Goal: Information Seeking & Learning: Understand process/instructions

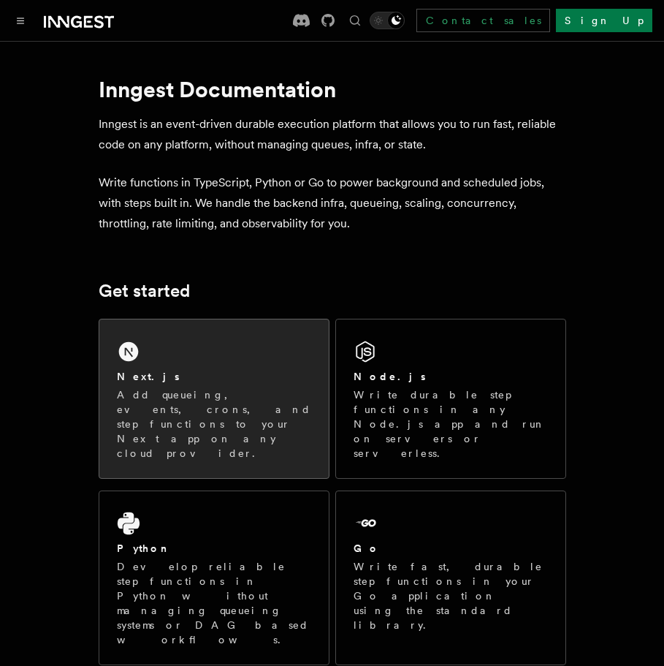
click at [139, 355] on icon at bounding box center [128, 351] width 23 height 23
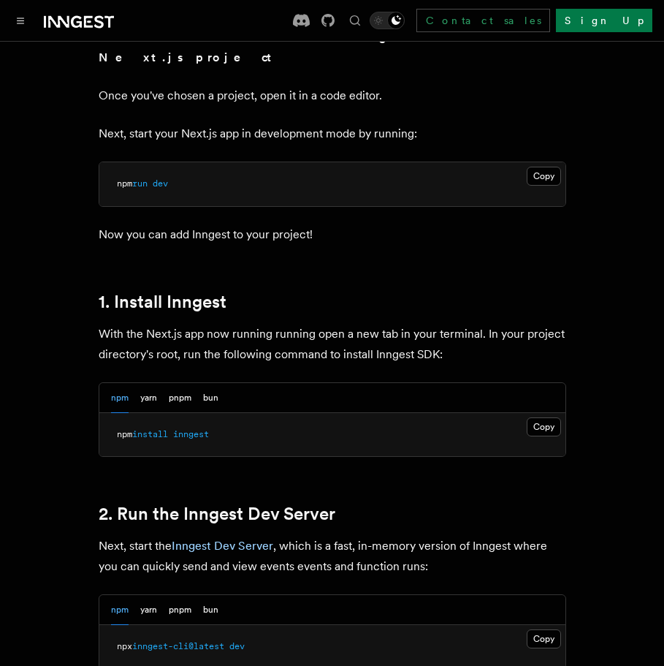
scroll to position [616, 0]
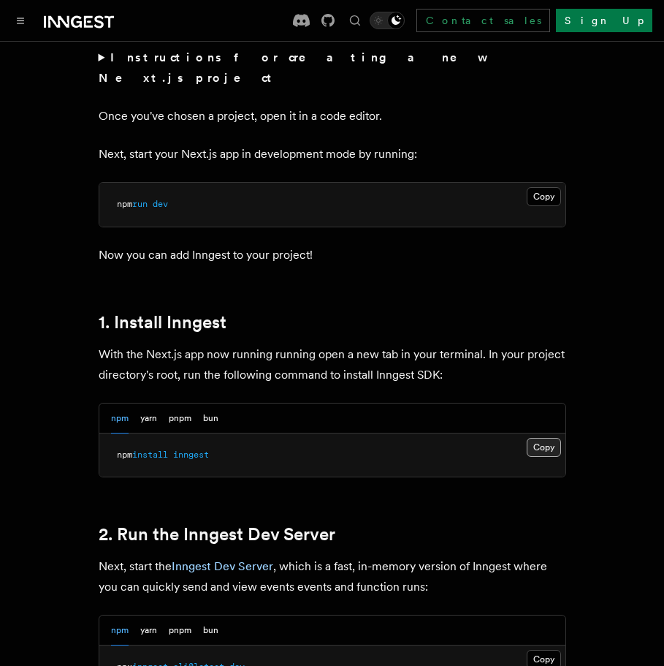
click at [539, 438] on button "Copy Copied" at bounding box center [544, 447] width 34 height 19
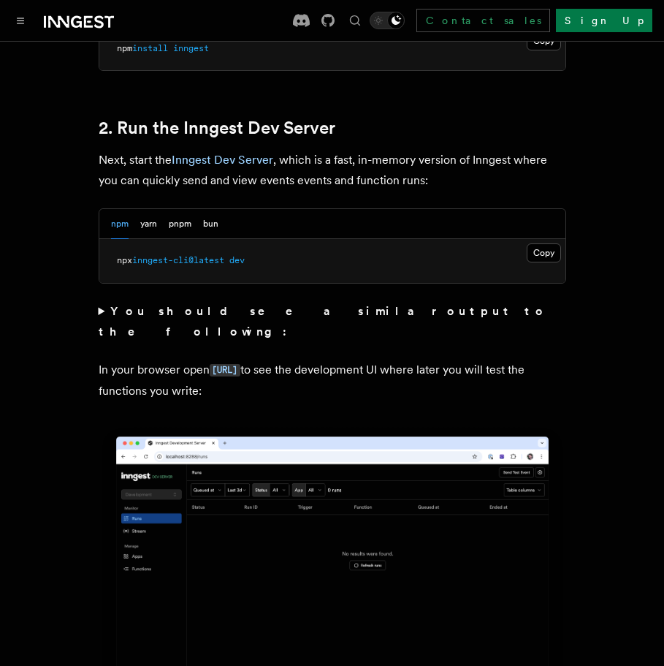
scroll to position [1054, 0]
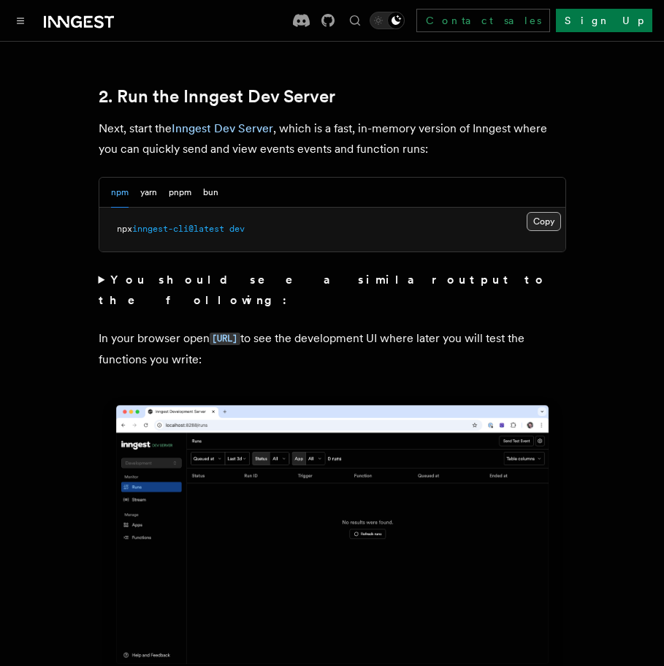
click at [541, 212] on button "Copy Copied" at bounding box center [544, 221] width 34 height 19
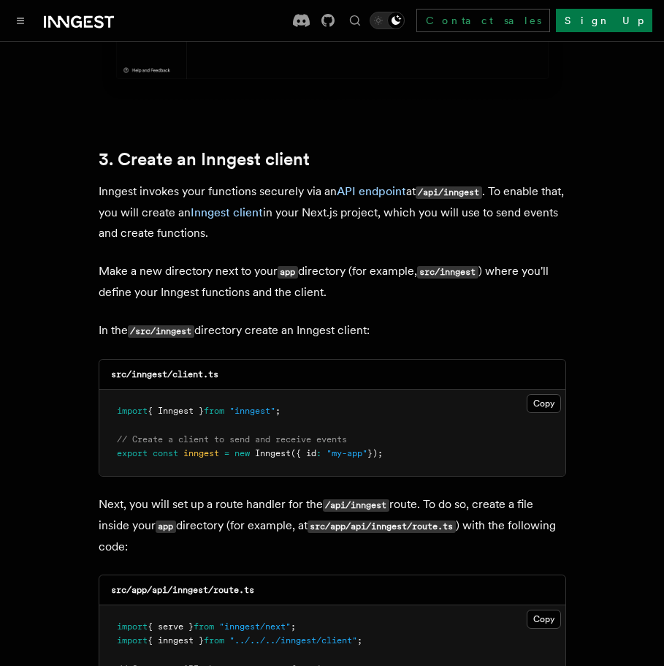
scroll to position [1690, 0]
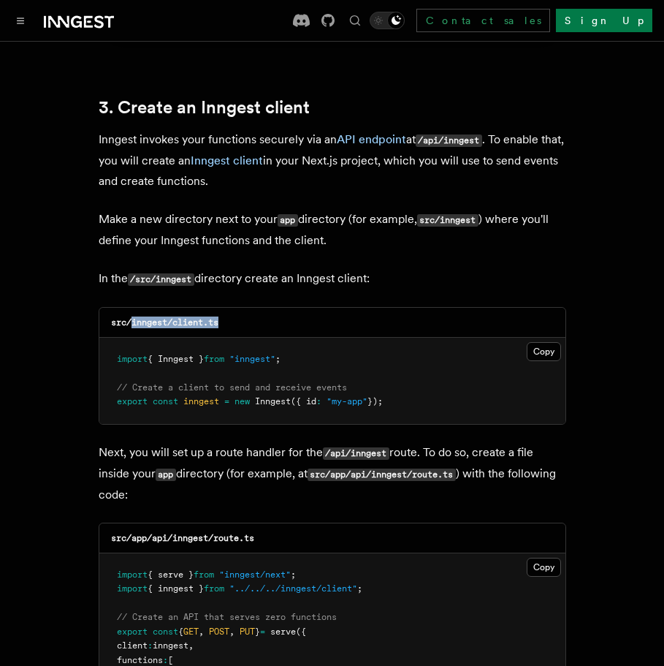
drag, startPoint x: 131, startPoint y: 280, endPoint x: 264, endPoint y: 280, distance: 133.0
click at [264, 308] on div "src/inngest/client.ts" at bounding box center [332, 323] width 466 height 30
copy code "inngest/client.ts"
click at [539, 342] on button "Copy Copied" at bounding box center [544, 351] width 34 height 19
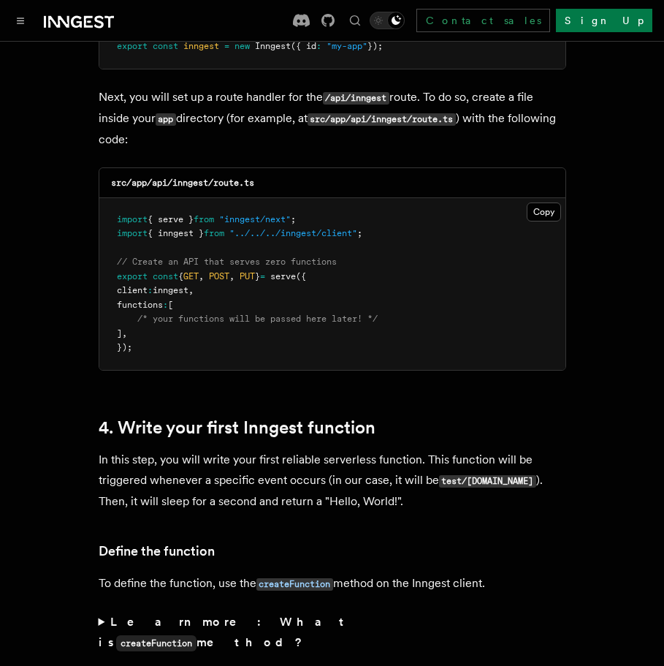
scroll to position [2056, 0]
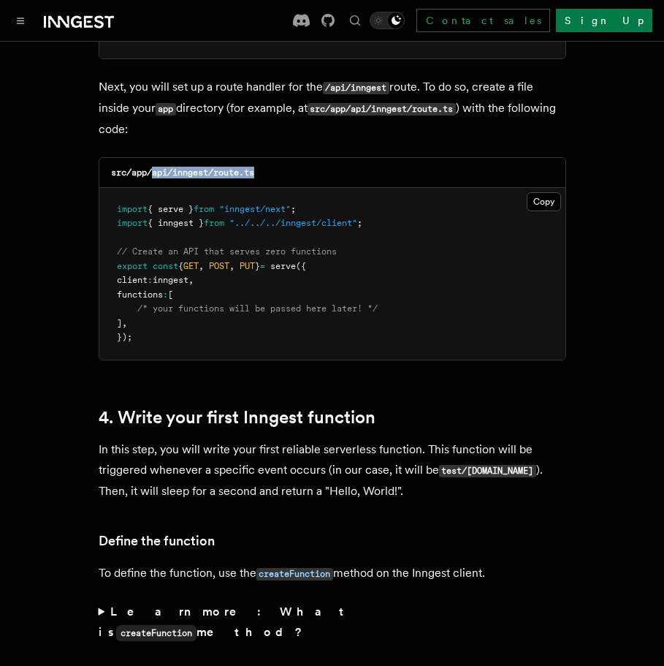
drag, startPoint x: 153, startPoint y: 132, endPoint x: 306, endPoint y: 132, distance: 153.5
click at [306, 158] on div "src/app/api/inngest/route.ts" at bounding box center [332, 173] width 466 height 30
click at [207, 167] on h3 "src/app/api/inngest/route.ts" at bounding box center [182, 173] width 143 height 12
drag, startPoint x: 173, startPoint y: 129, endPoint x: 276, endPoint y: 132, distance: 102.3
click at [276, 158] on div "src/app/api/inngest/route.ts" at bounding box center [332, 173] width 466 height 30
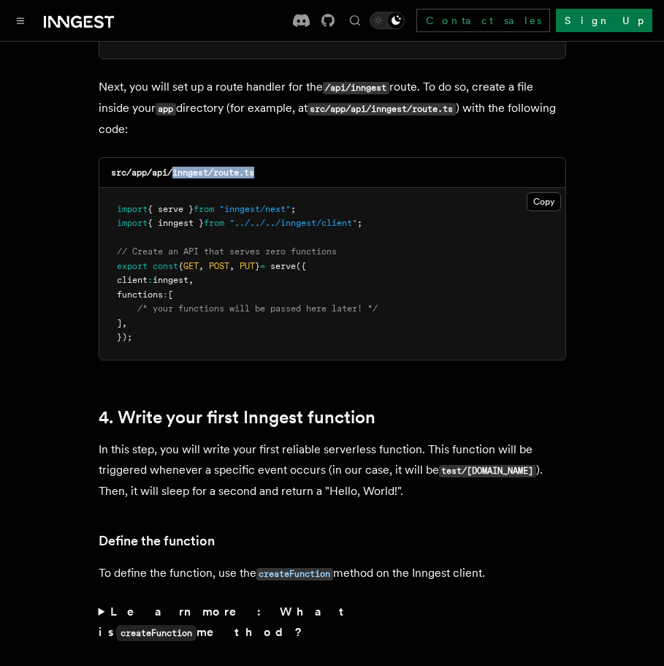
copy code "inngest/route.ts"
click at [542, 192] on button "Copy Copied" at bounding box center [544, 201] width 34 height 19
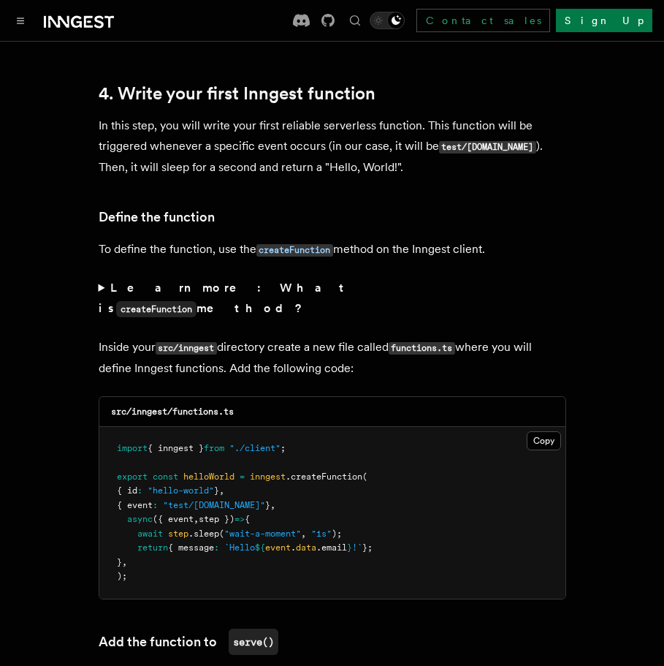
scroll to position [2452, 0]
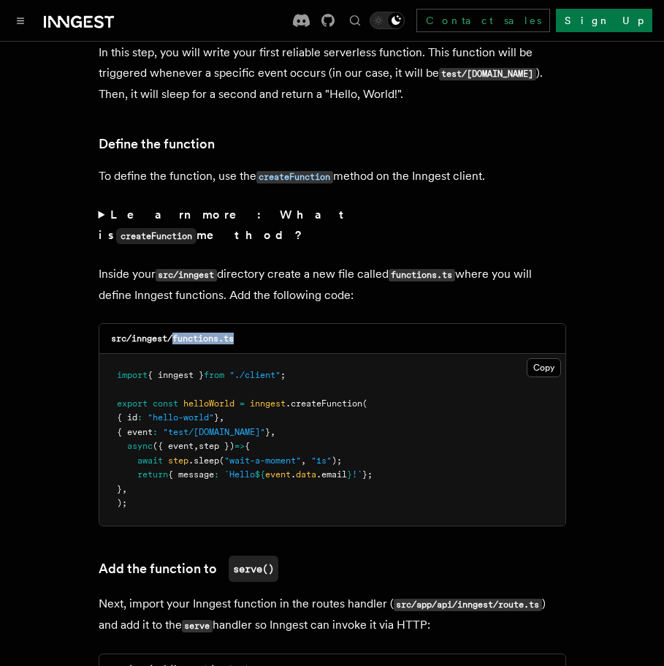
drag, startPoint x: 175, startPoint y: 278, endPoint x: 278, endPoint y: 276, distance: 103.1
click at [278, 324] on div "src/inngest/functions.ts" at bounding box center [332, 339] width 466 height 30
copy code "functions.ts"
click at [539, 358] on button "Copy Copied" at bounding box center [544, 367] width 34 height 19
